Goal: Transaction & Acquisition: Purchase product/service

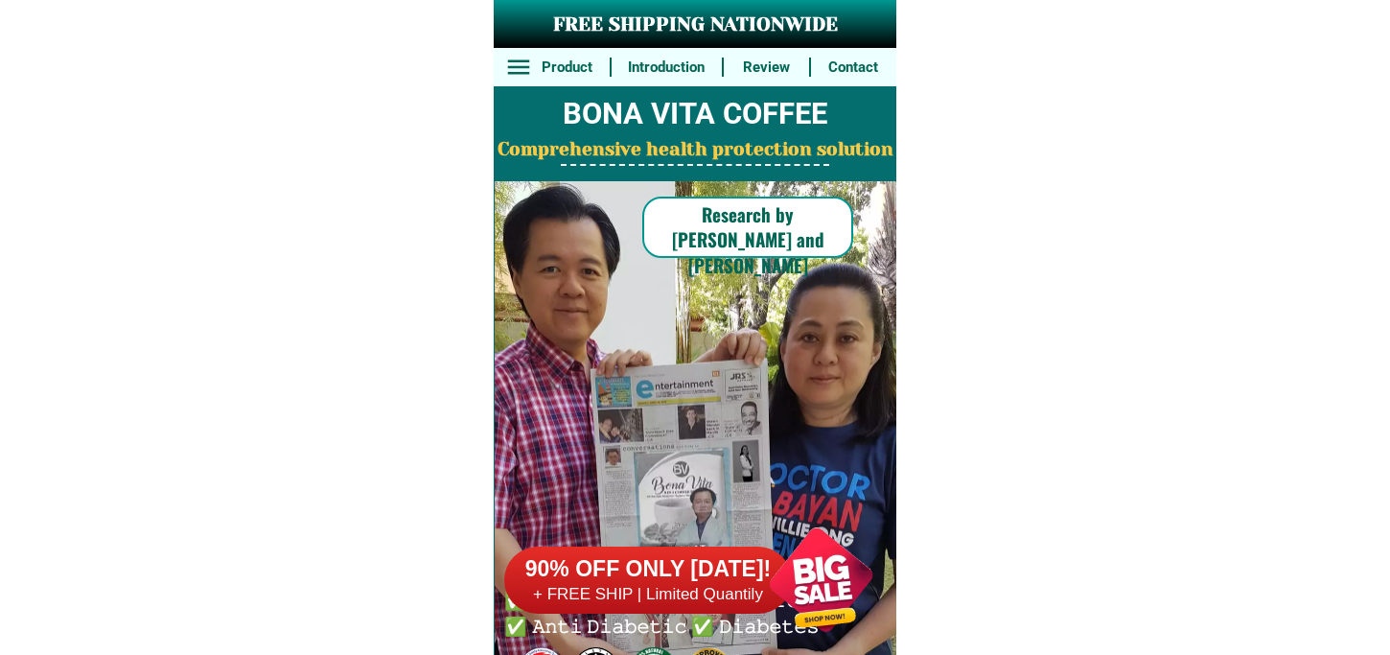
click at [577, 575] on h6 "90% OFF ONLY [DATE]!" at bounding box center [648, 569] width 288 height 29
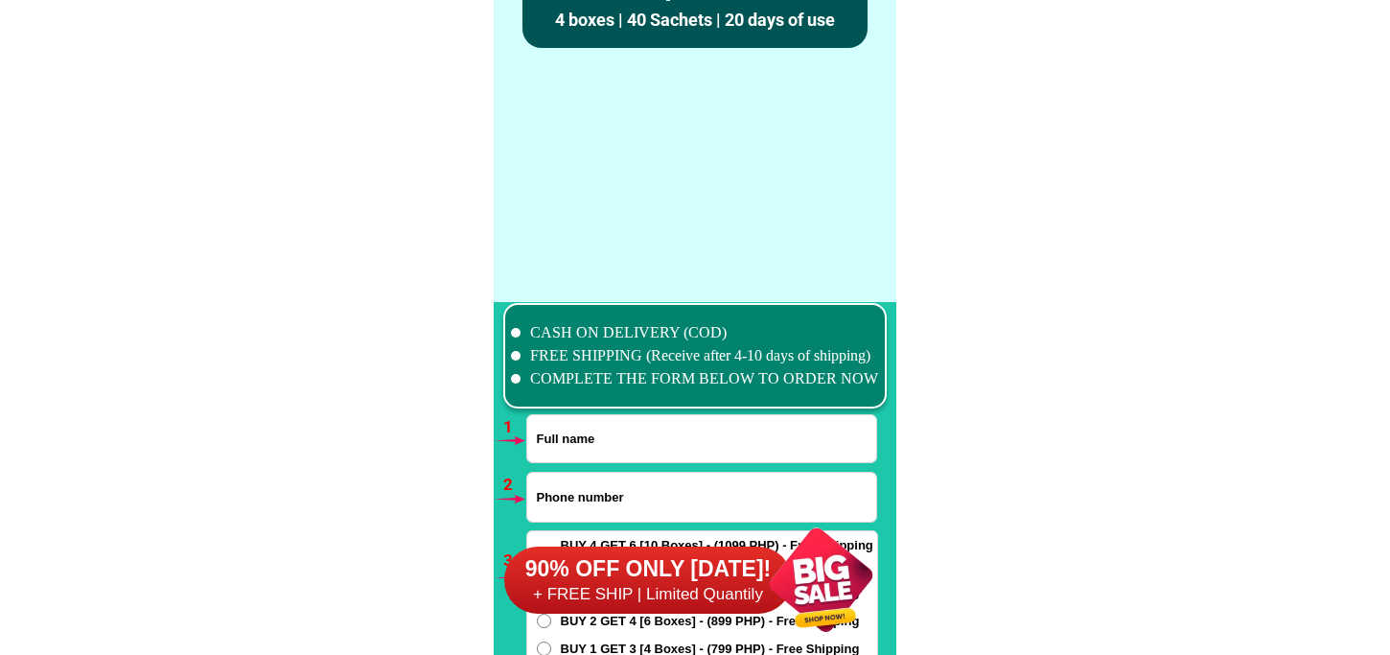
scroll to position [14093, 0]
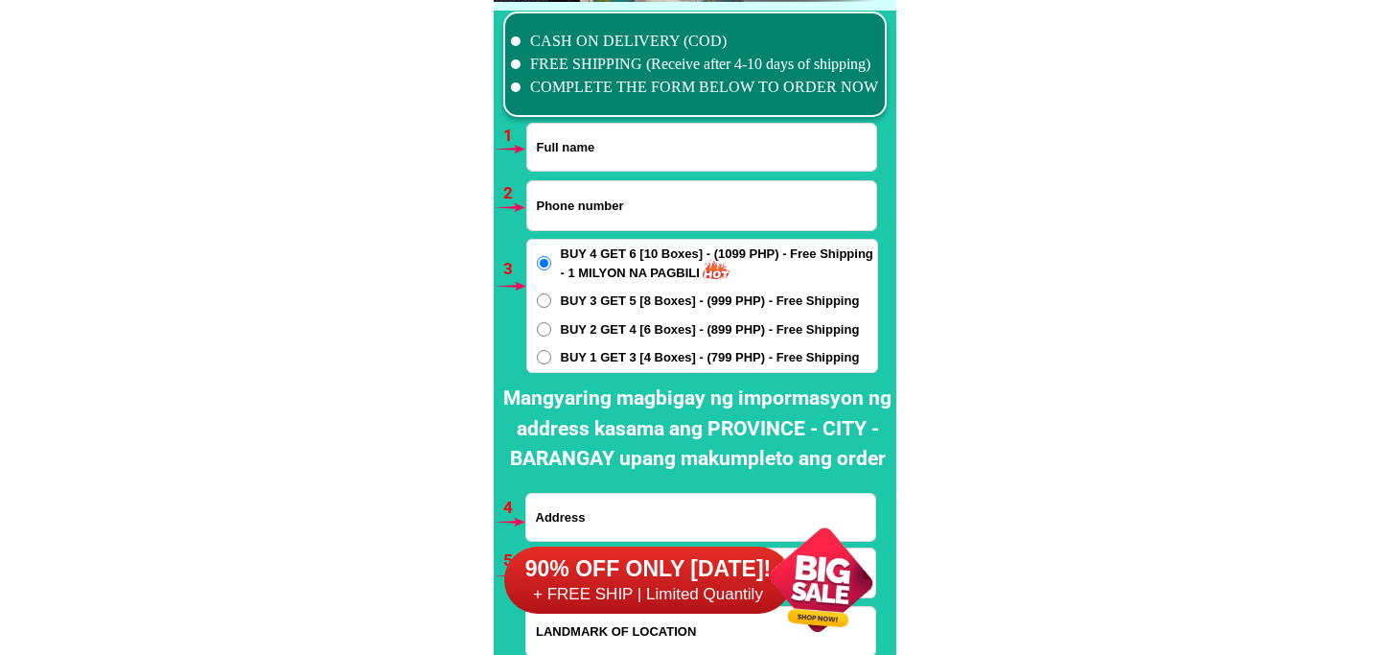
click at [626, 149] on input "Input full_name" at bounding box center [701, 147] width 349 height 47
paste input "[PERSON_NAME]"
type input "[PERSON_NAME]"
click at [578, 199] on input "Input phone_number" at bounding box center [701, 205] width 349 height 49
paste input "09360591212"
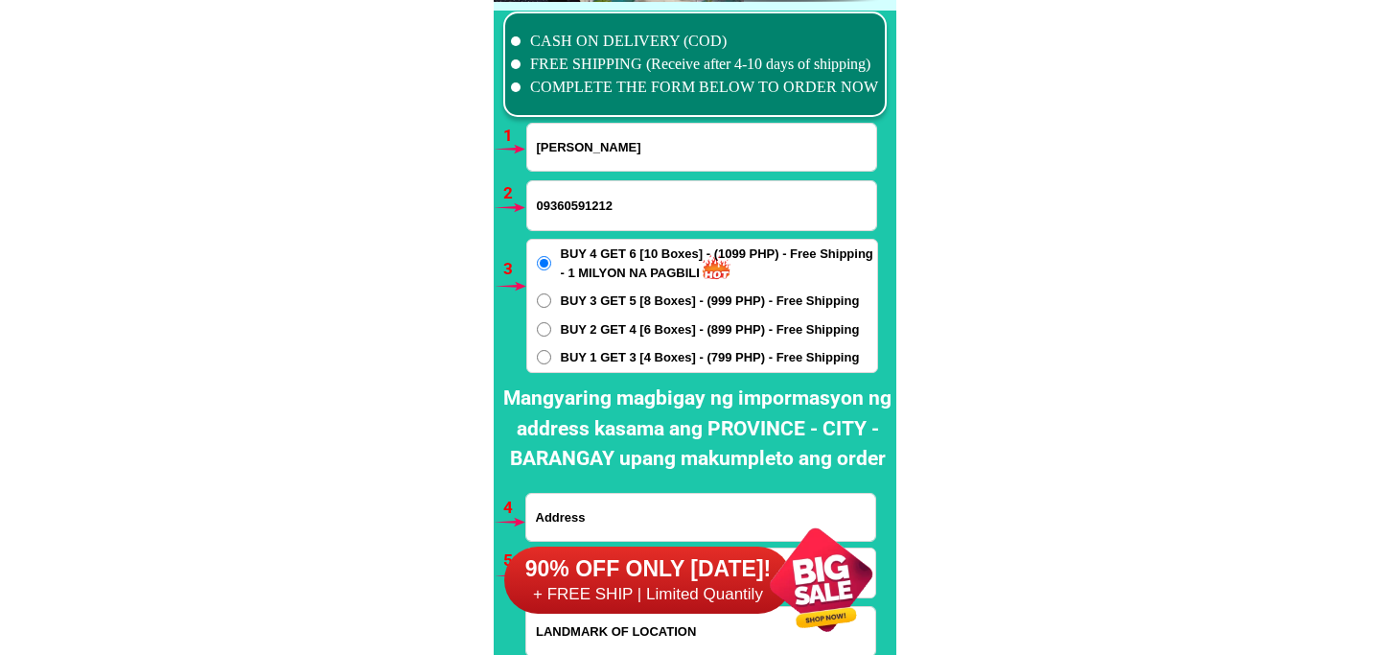
type input "09360591212"
click at [609, 352] on span "BUY 1 GET 3 [4 Boxes] - (799 PHP) - Free Shipping" at bounding box center [710, 357] width 299 height 19
click at [551, 352] on input "BUY 1 GET 3 [4 Boxes] - (799 PHP) - Free Shipping" at bounding box center [544, 357] width 14 height 14
radio input "true"
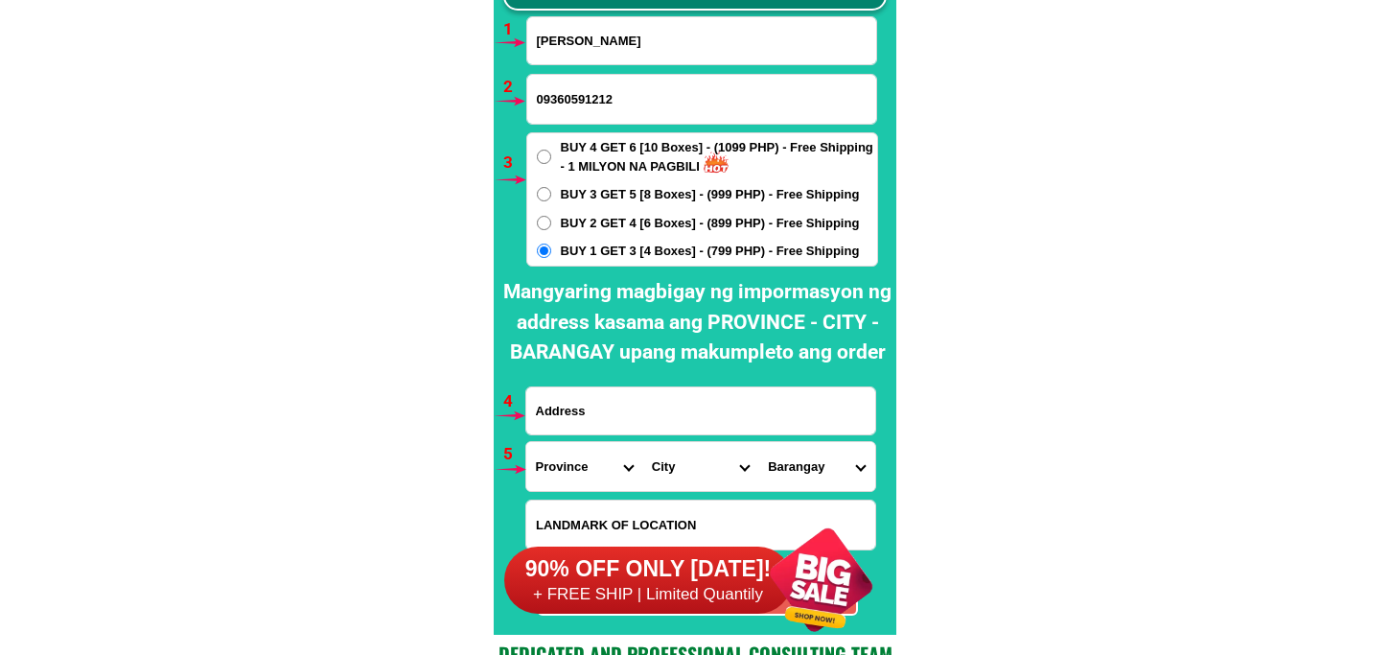
click at [590, 404] on input "Input address" at bounding box center [700, 410] width 349 height 47
paste input "[STREET_ADDRESS] [PERSON_NAME] 4 Sto niño 2nd [GEOGRAPHIC_DATA][PERSON_NAME] [G…"
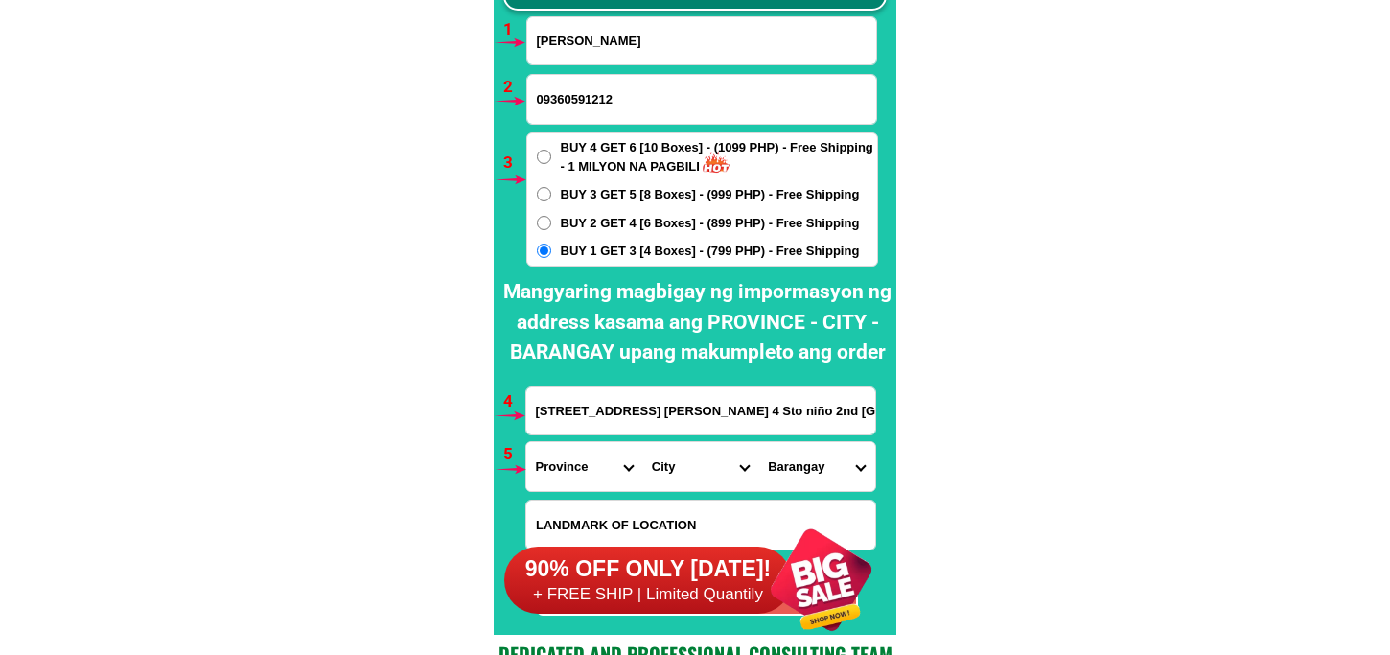
scroll to position [0, 14]
type input "[STREET_ADDRESS] [PERSON_NAME] 4 Sto niño 2nd [GEOGRAPHIC_DATA][PERSON_NAME] [G…"
click at [591, 472] on select "Province [GEOGRAPHIC_DATA] [GEOGRAPHIC_DATA][PERSON_NAME][GEOGRAPHIC_DATA][GEOG…" at bounding box center [584, 466] width 116 height 49
select select "63_198"
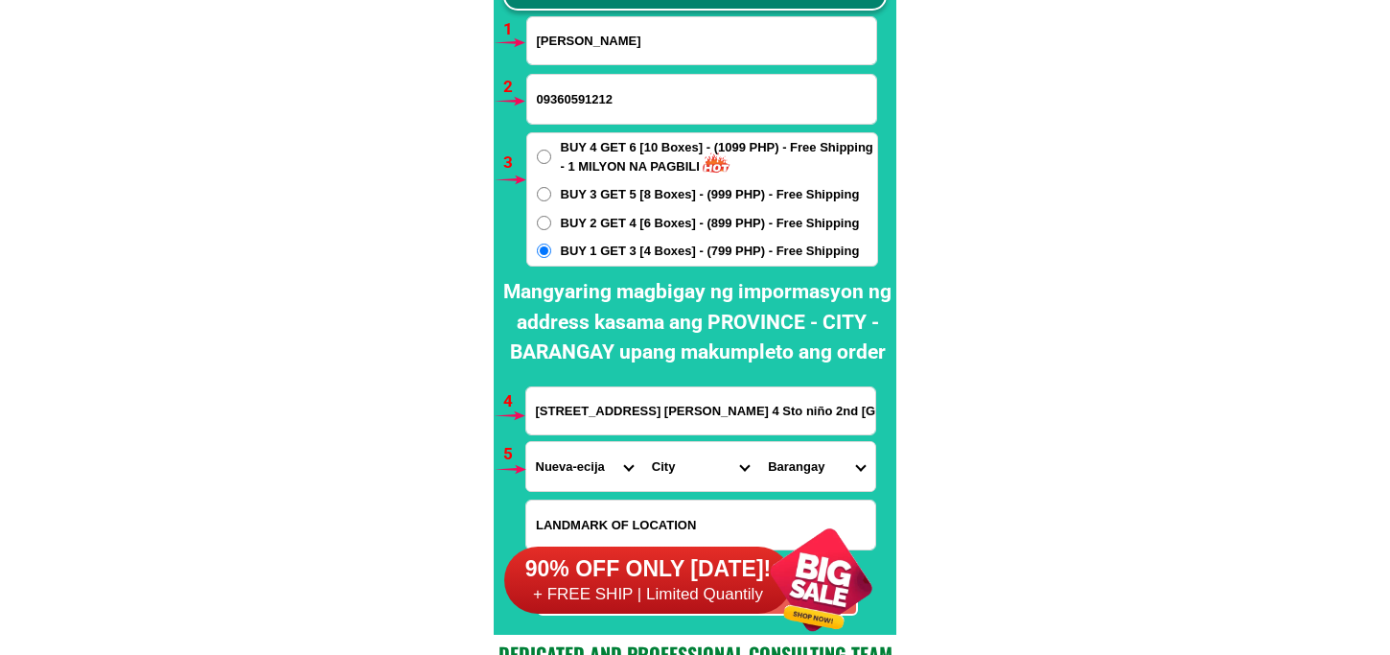
click at [526, 442] on select "Province [GEOGRAPHIC_DATA] [GEOGRAPHIC_DATA][PERSON_NAME][GEOGRAPHIC_DATA][GEOG…" at bounding box center [584, 466] width 116 height 49
drag, startPoint x: 694, startPoint y: 468, endPoint x: 694, endPoint y: 443, distance: 24.9
click at [694, 468] on select "City [GEOGRAPHIC_DATA] [GEOGRAPHIC_DATA] [GEOGRAPHIC_DATA]-city [GEOGRAPHIC_DAT…" at bounding box center [700, 466] width 116 height 49
select select "63_1987946"
click at [642, 442] on select "City [GEOGRAPHIC_DATA] [GEOGRAPHIC_DATA] [GEOGRAPHIC_DATA]-city [GEOGRAPHIC_DAT…" at bounding box center [700, 466] width 116 height 49
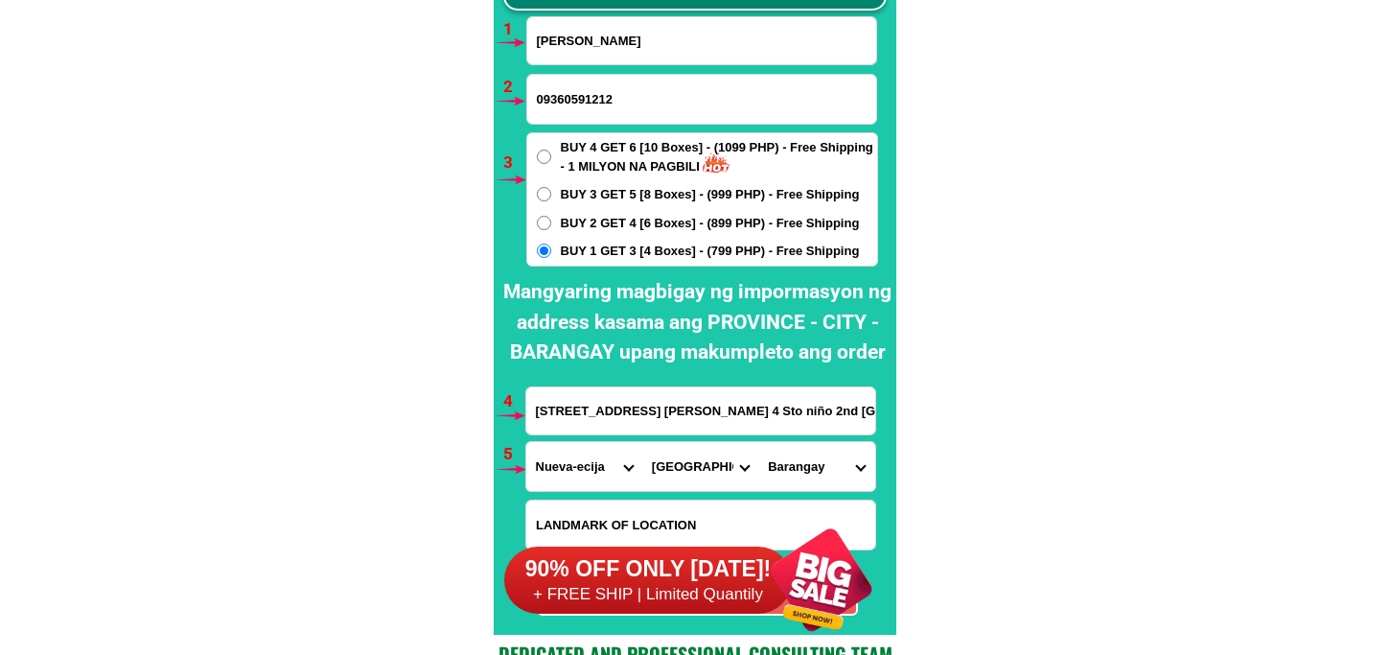
click at [798, 461] on select "Barangay A. [PERSON_NAME] 2nd Abar ist Bagong sikat Caanawan Calaocan Camanacsa…" at bounding box center [816, 466] width 116 height 49
select select "63_19879467712"
click at [758, 442] on select "Barangay A. [PERSON_NAME] 2nd Abar ist Bagong sikat Caanawan Calaocan Camanacsa…" at bounding box center [816, 466] width 116 height 49
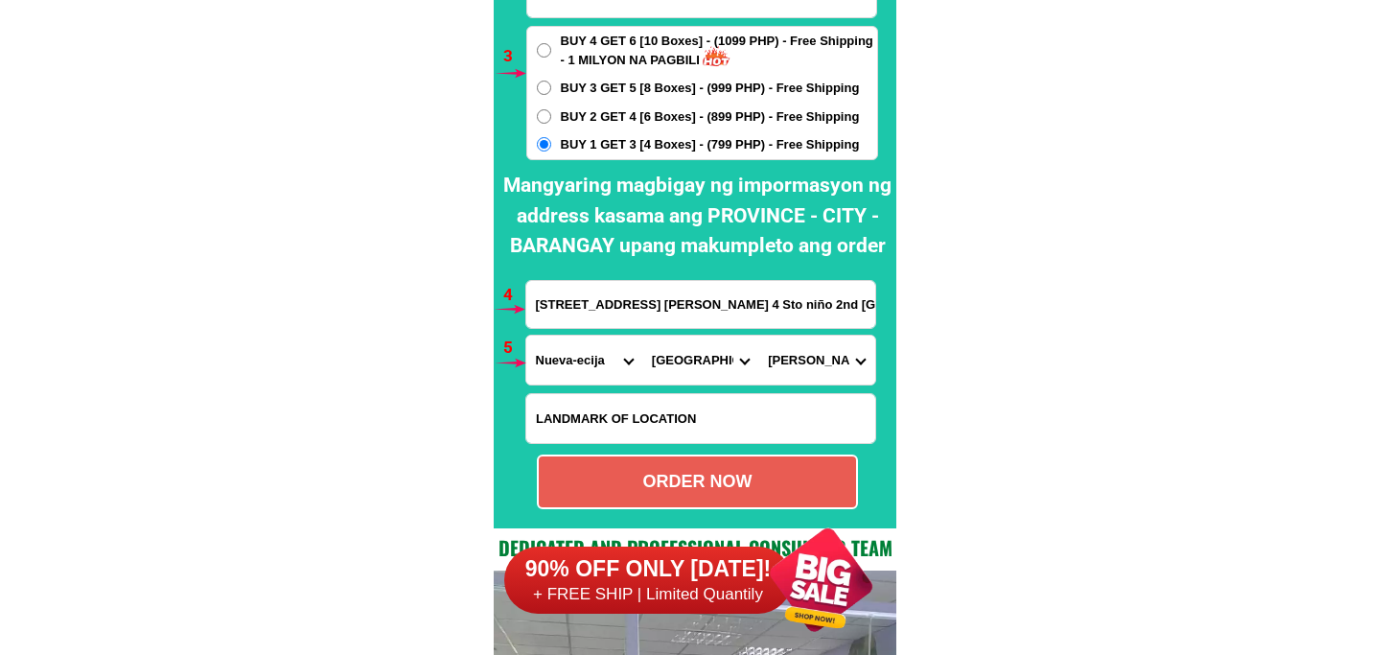
click at [746, 474] on div "ORDER NOW" at bounding box center [697, 482] width 317 height 26
type input "[STREET_ADDRESS] [PERSON_NAME] 4 Sto niño 2nd [GEOGRAPHIC_DATA][PERSON_NAME] [G…"
radio input "true"
click at [657, 148] on span "BUY 1 GET 3 [4 Boxes] - (799 PHP) - Free Shipping" at bounding box center [710, 144] width 299 height 19
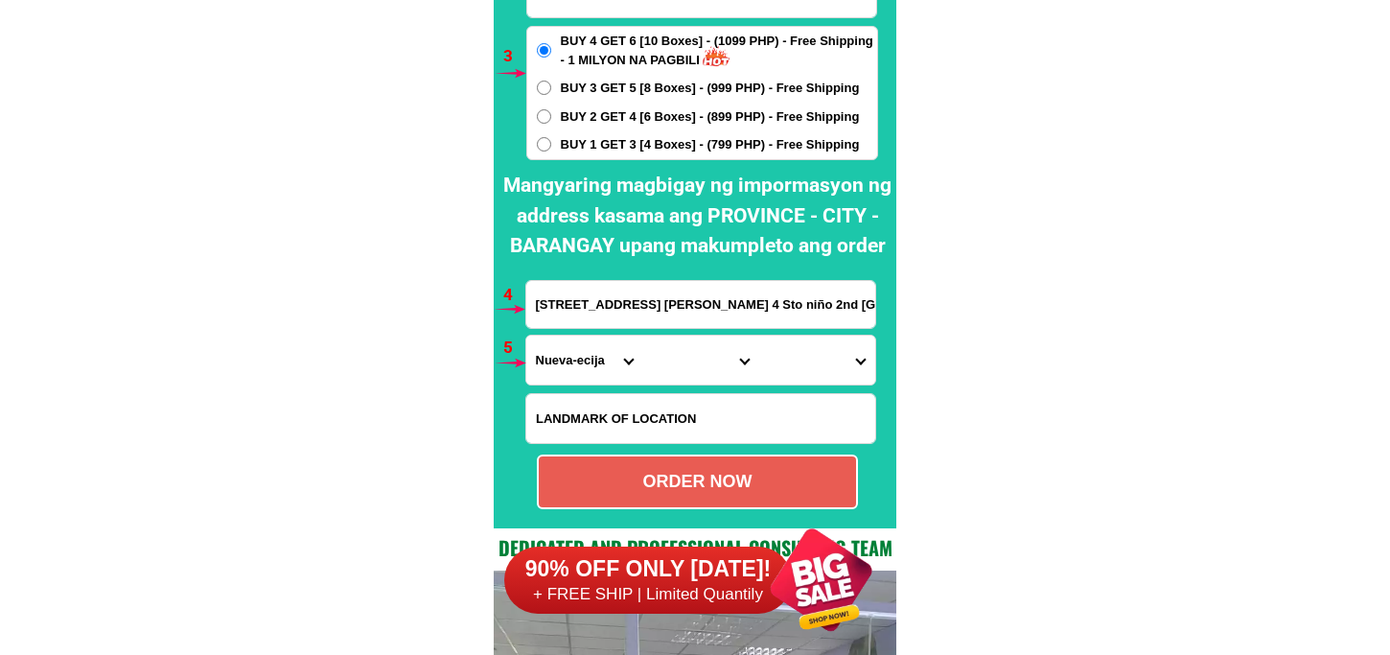
click at [551, 148] on input "BUY 1 GET 3 [4 Boxes] - (799 PHP) - Free Shipping" at bounding box center [544, 144] width 14 height 14
radio input "true"
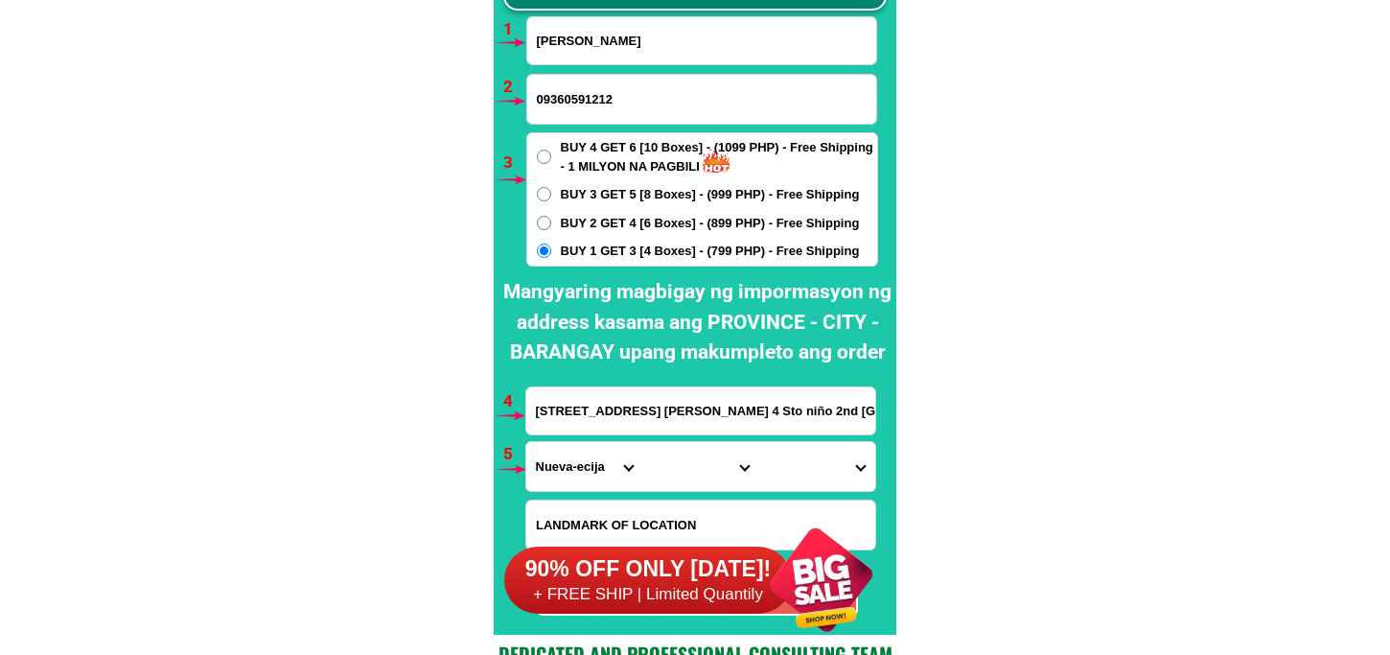
click at [615, 32] on input "[PERSON_NAME]" at bounding box center [701, 40] width 349 height 47
paste input "SusanaT. [GEOGRAPHIC_DATA]"
type input "SusanaT. [GEOGRAPHIC_DATA]"
click at [595, 103] on input "Input phone_number" at bounding box center [701, 99] width 349 height 49
paste input "0926 888 5312"
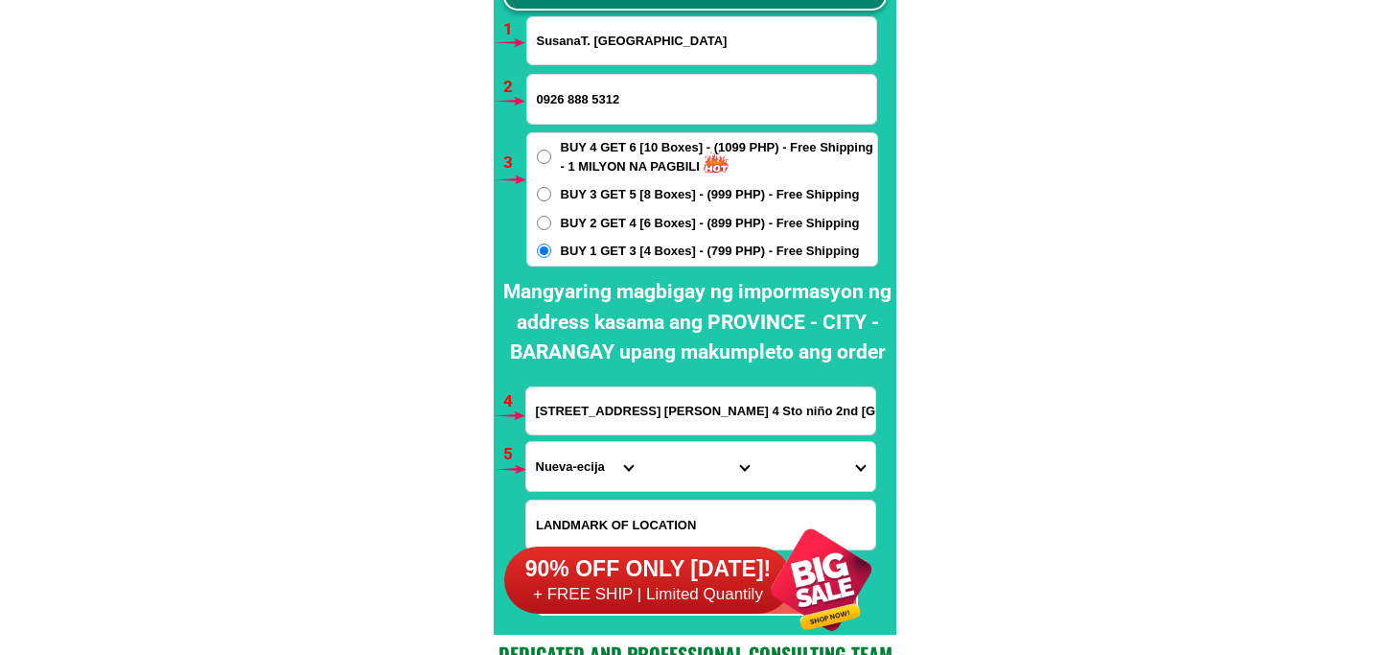
click at [592, 100] on input "0926 888 5312" at bounding box center [701, 99] width 349 height 49
click at [565, 96] on input "0926 8885312" at bounding box center [701, 99] width 349 height 49
click at [570, 100] on input "0926 8885312" at bounding box center [701, 99] width 349 height 49
type input "09268885312"
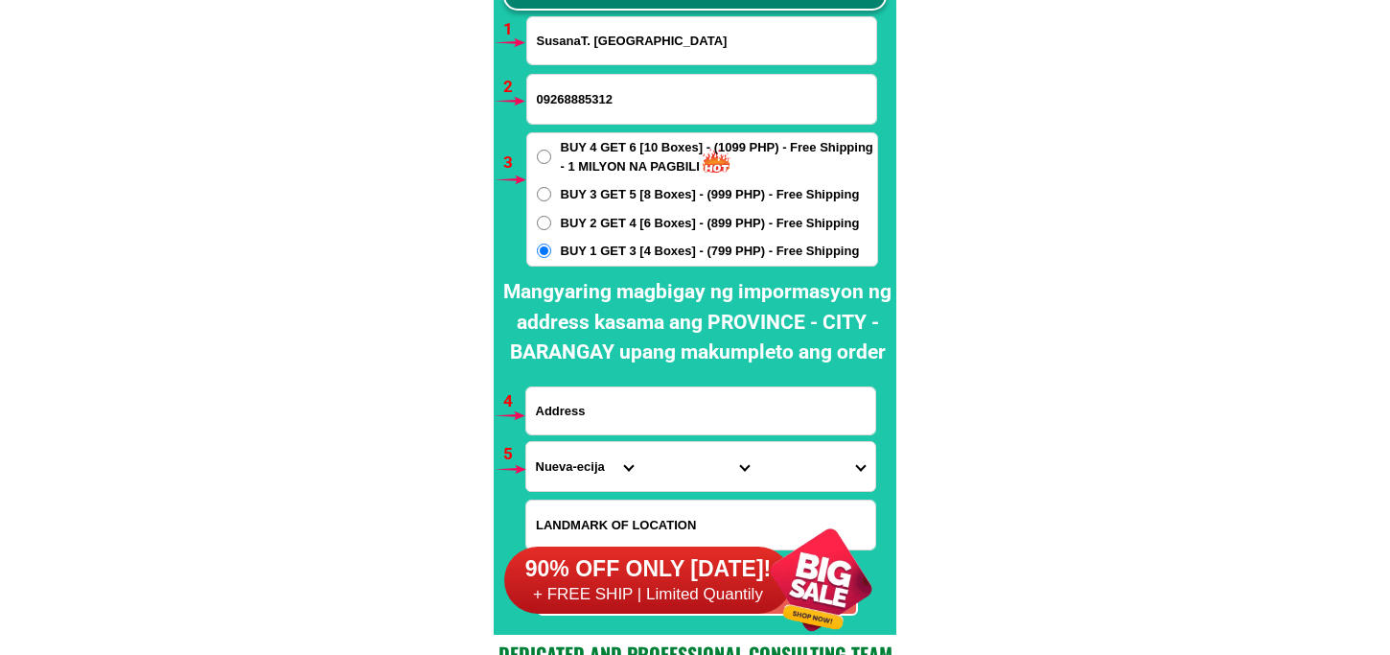
click at [598, 412] on input "Input address" at bounding box center [700, 410] width 349 height 47
paste input "Brgy 38-D C/0 [GEOGRAPHIC_DATA][PERSON_NAME] [GEOGRAPHIC_DATA] [GEOGRAPHIC_DATA]"
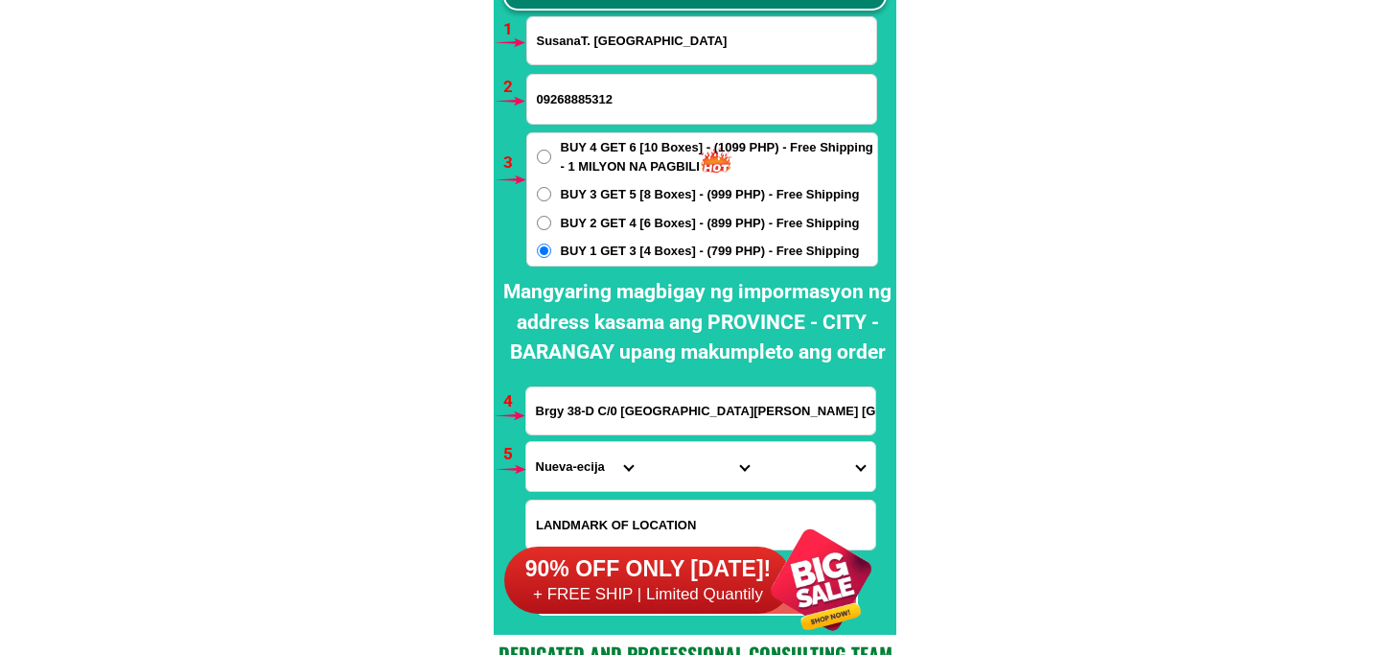
scroll to position [0, 58]
type input "Brgy 38-D C/0 [GEOGRAPHIC_DATA][PERSON_NAME] [GEOGRAPHIC_DATA] [GEOGRAPHIC_DATA]"
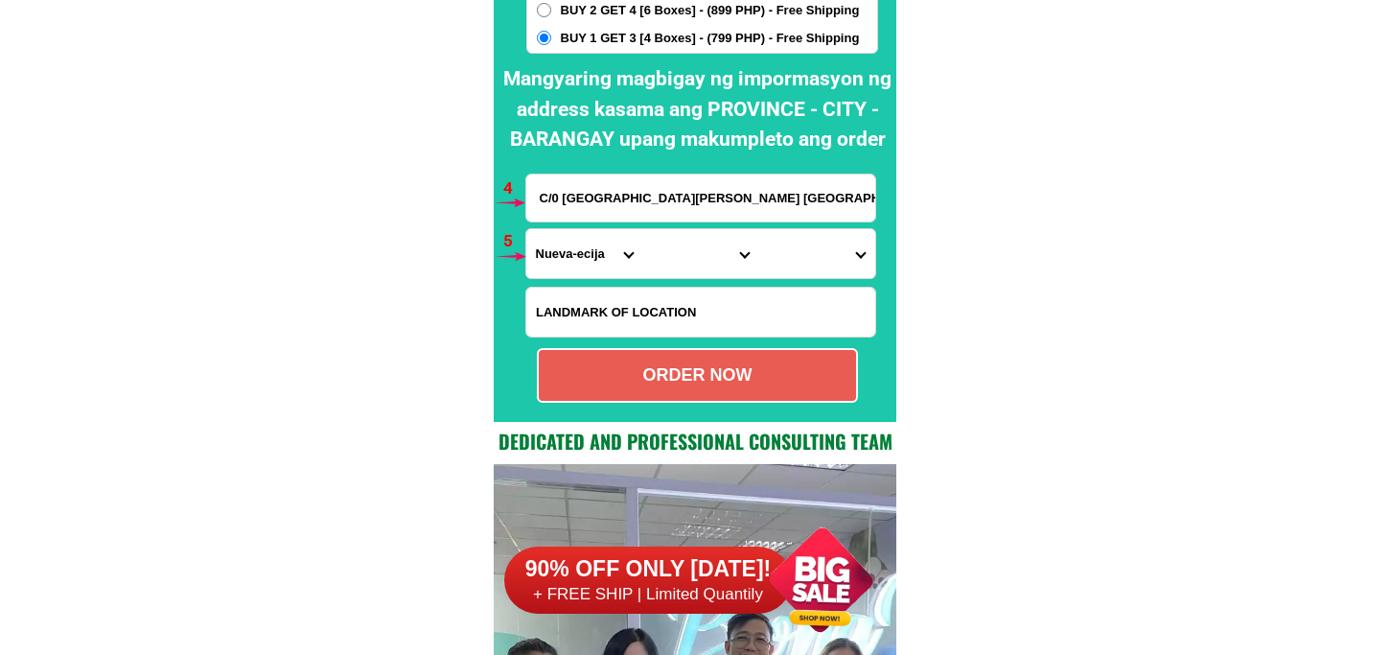
click at [572, 259] on select "Province [GEOGRAPHIC_DATA] [GEOGRAPHIC_DATA][PERSON_NAME][GEOGRAPHIC_DATA][GEOG…" at bounding box center [584, 253] width 116 height 49
select select "63_738"
click at [526, 229] on select "Province [GEOGRAPHIC_DATA] [GEOGRAPHIC_DATA][PERSON_NAME][GEOGRAPHIC_DATA][GEOG…" at bounding box center [584, 253] width 116 height 49
click at [688, 265] on select "City [GEOGRAPHIC_DATA] [GEOGRAPHIC_DATA]-city [GEOGRAPHIC_DATA] [GEOGRAPHIC_DAT…" at bounding box center [700, 253] width 116 height 49
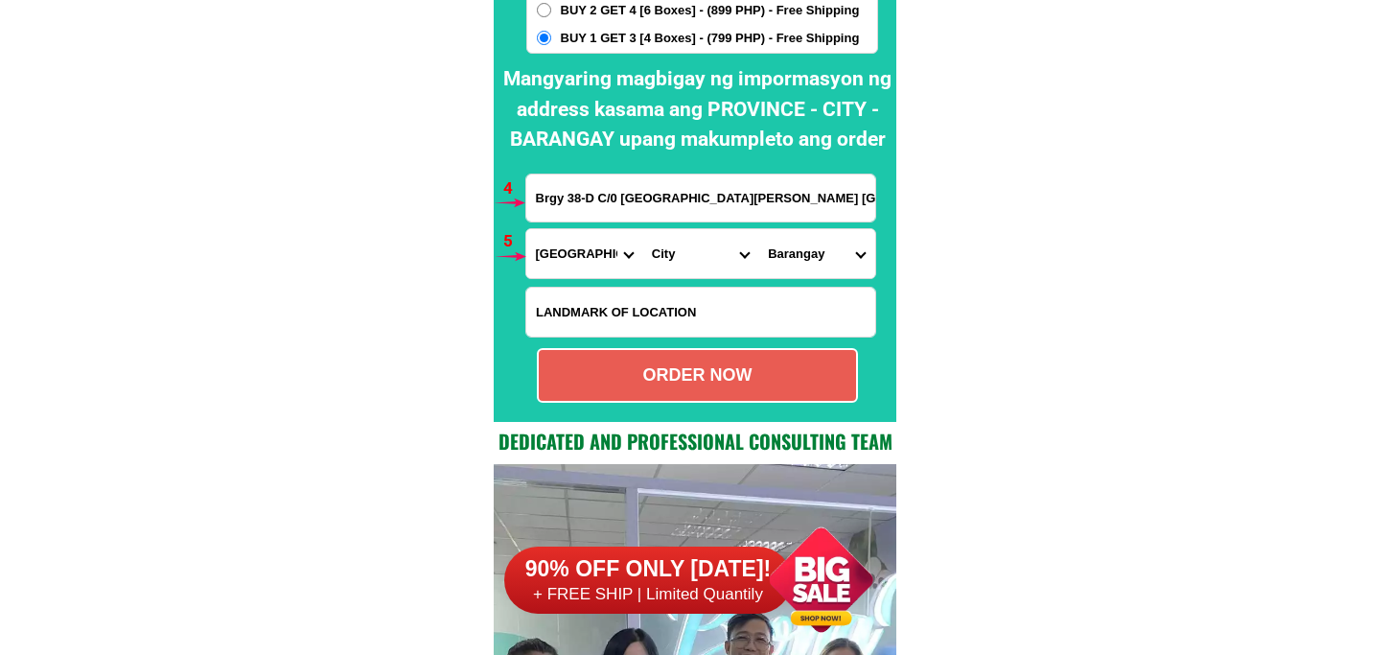
select select "63_7387159"
click at [642, 229] on select "City [GEOGRAPHIC_DATA] [GEOGRAPHIC_DATA]-city [GEOGRAPHIC_DATA] [GEOGRAPHIC_DAT…" at bounding box center [700, 253] width 116 height 49
click at [805, 233] on select "[GEOGRAPHIC_DATA] [PERSON_NAME] (lasang) [PERSON_NAME] Angalan Atan-awe Baganih…" at bounding box center [816, 253] width 116 height 49
select select "63_73871593999"
click at [758, 229] on select "[GEOGRAPHIC_DATA] [PERSON_NAME] (lasang) [PERSON_NAME] Angalan Atan-awe Baganih…" at bounding box center [816, 253] width 116 height 49
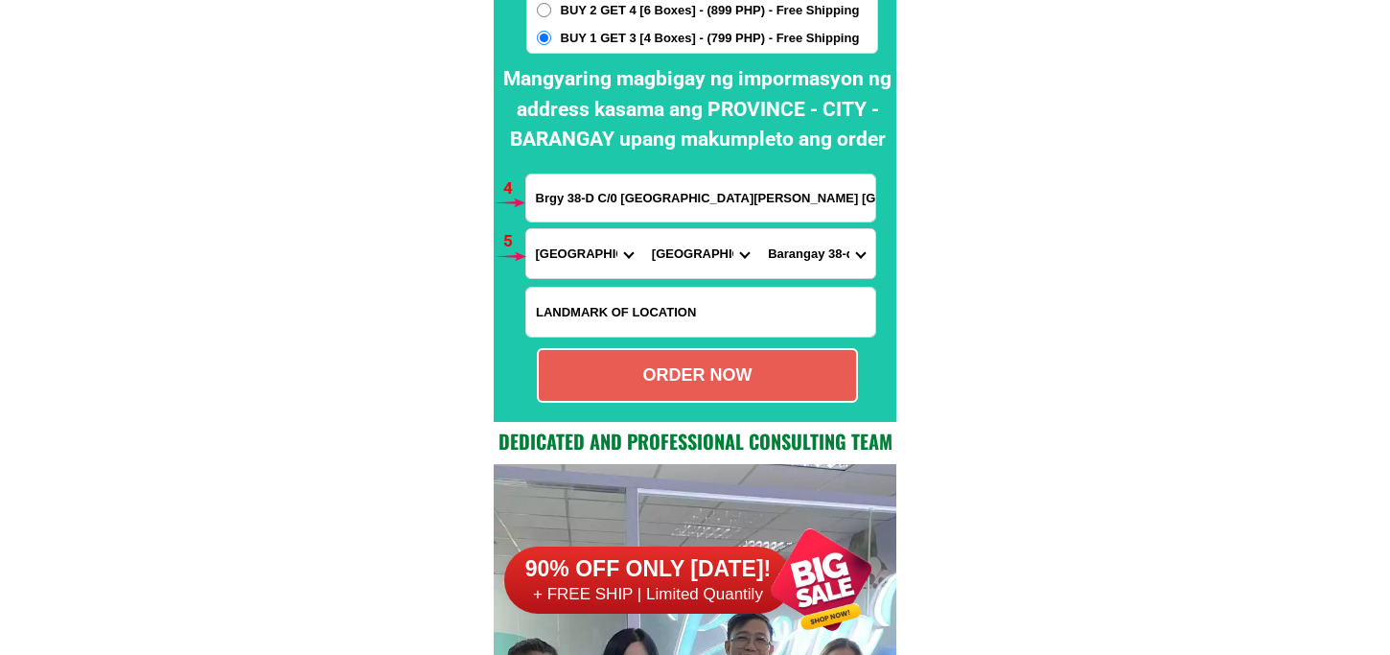
click at [817, 246] on select "[GEOGRAPHIC_DATA] [PERSON_NAME] (lasang) [PERSON_NAME] Angalan Atan-awe Baganih…" at bounding box center [816, 253] width 116 height 49
click at [758, 229] on select "[GEOGRAPHIC_DATA] [PERSON_NAME] (lasang) [PERSON_NAME] Angalan Atan-awe Baganih…" at bounding box center [816, 253] width 116 height 49
click at [800, 365] on div "ORDER NOW" at bounding box center [697, 375] width 317 height 26
type input "Brgy 38-D C/0 [GEOGRAPHIC_DATA][PERSON_NAME] [GEOGRAPHIC_DATA] [GEOGRAPHIC_DATA]"
radio input "true"
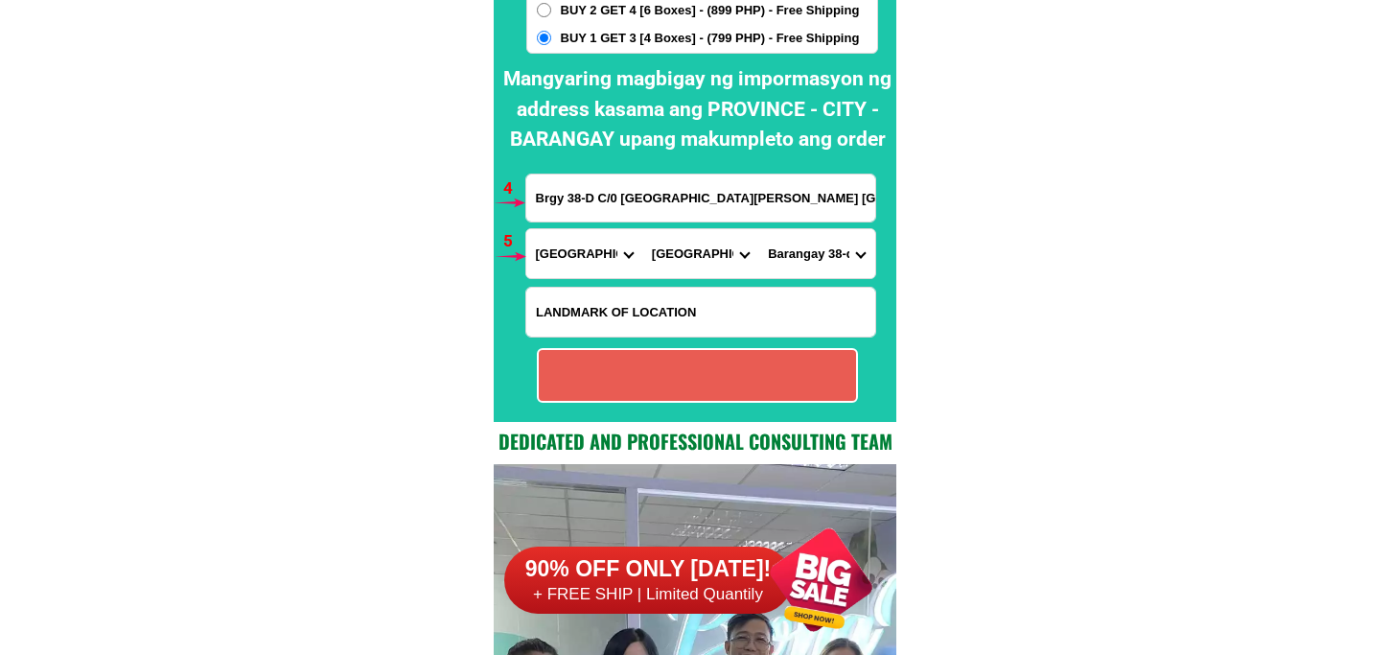
radio input "true"
